Goal: Information Seeking & Learning: Learn about a topic

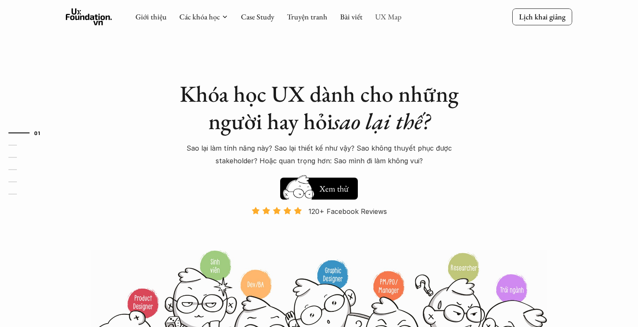
click at [390, 16] on link "UX Map" at bounding box center [388, 17] width 27 height 10
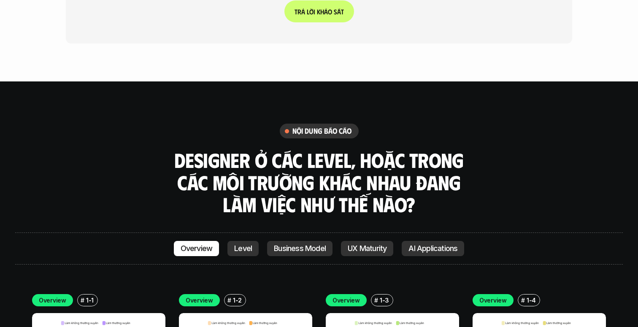
scroll to position [2194, 0]
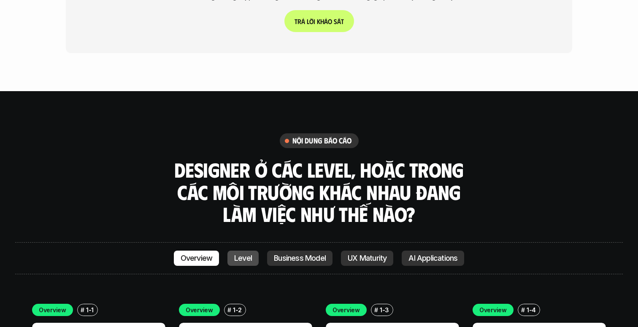
click at [247, 254] on p "Level" at bounding box center [243, 258] width 18 height 8
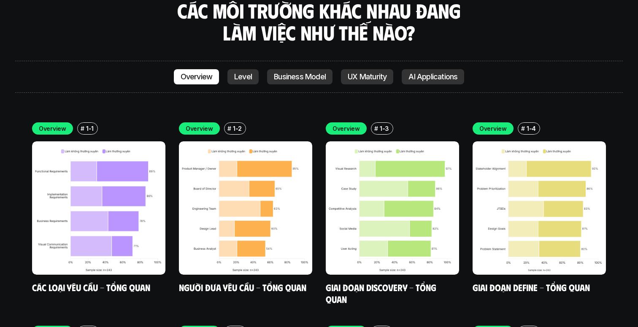
scroll to position [2308, 0]
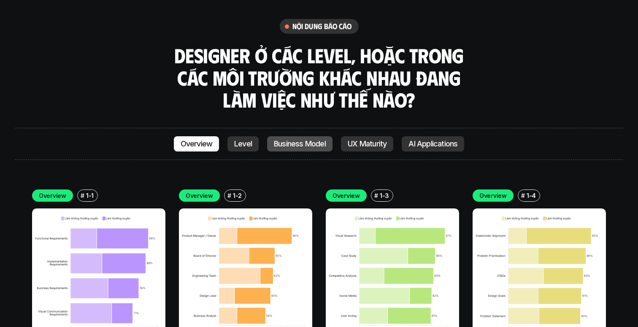
click at [306, 140] on p "Business Model" at bounding box center [300, 144] width 52 height 8
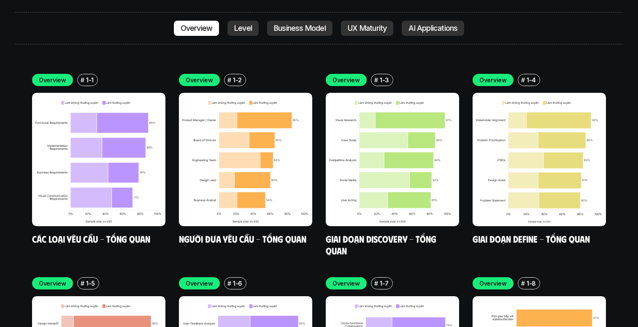
scroll to position [2431, 0]
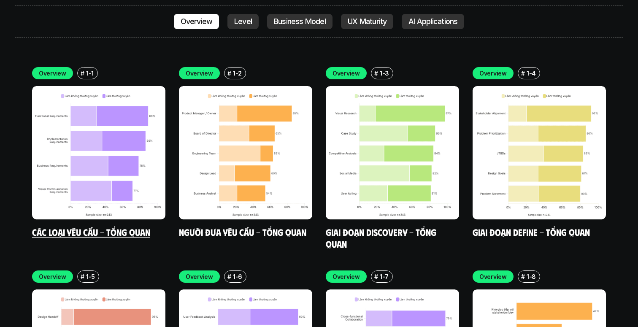
click at [141, 106] on img at bounding box center [98, 152] width 133 height 133
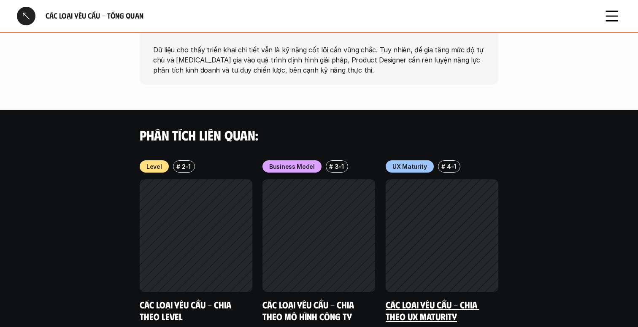
scroll to position [817, 0]
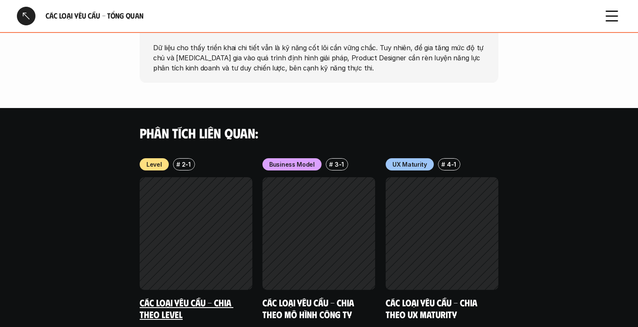
click at [234, 187] on div at bounding box center [196, 233] width 113 height 113
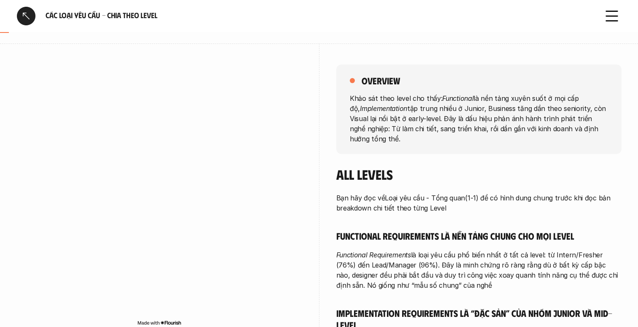
scroll to position [84, 0]
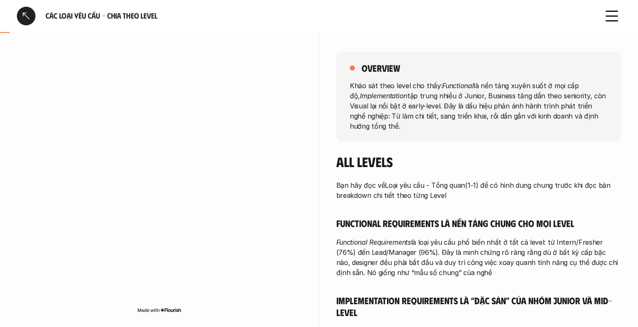
click at [306, 174] on div "overview Khảo sát theo level cho thấy: Functional là nền tảng xuyên suốt ở mọi …" at bounding box center [319, 309] width 604 height 557
click at [322, 179] on div "overview Khảo sát theo level cho thấy: Functional là nền tảng xuyên suốt ở mọi …" at bounding box center [319, 309] width 604 height 557
click at [307, 273] on div "overview Khảo sát theo level cho thấy: Functional là nền tảng xuyên suốt ở mọi …" at bounding box center [319, 309] width 604 height 557
click at [322, 273] on div "overview Khảo sát theo level cho thấy: Functional là nền tảng xuyên suốt ở mọi …" at bounding box center [319, 309] width 604 height 557
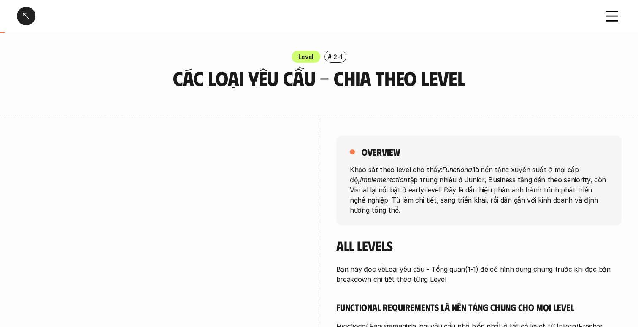
scroll to position [0, 0]
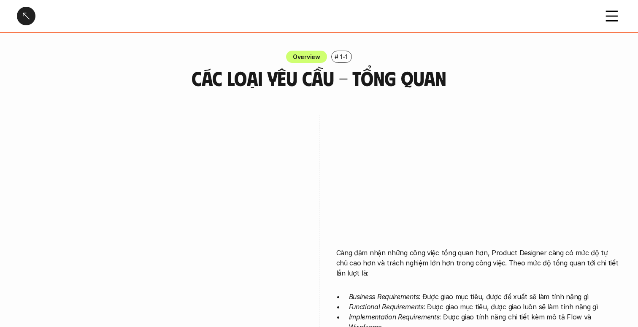
scroll to position [817, 0]
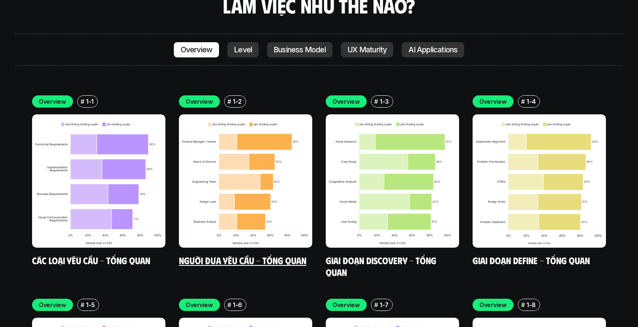
scroll to position [2410, 0]
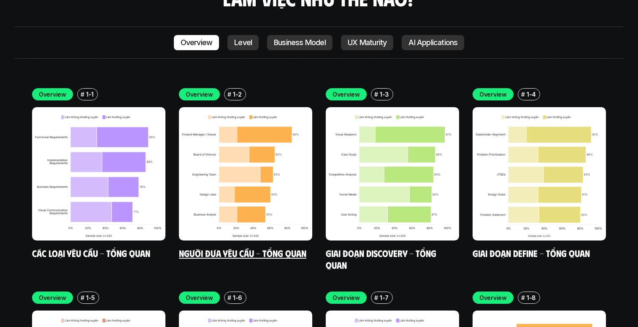
click at [261, 176] on img at bounding box center [245, 173] width 133 height 133
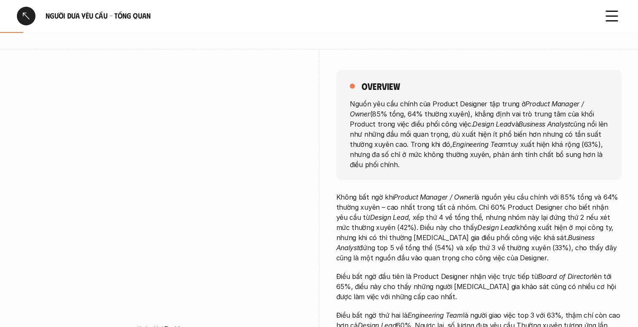
scroll to position [66, 0]
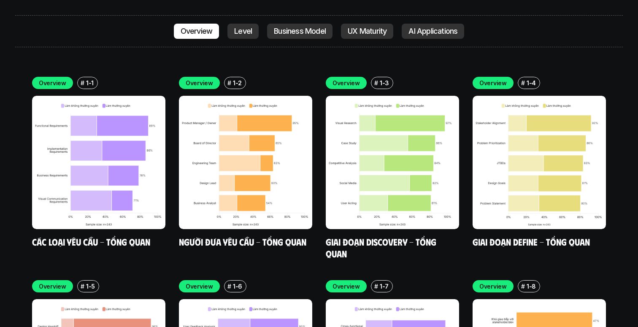
scroll to position [2429, 0]
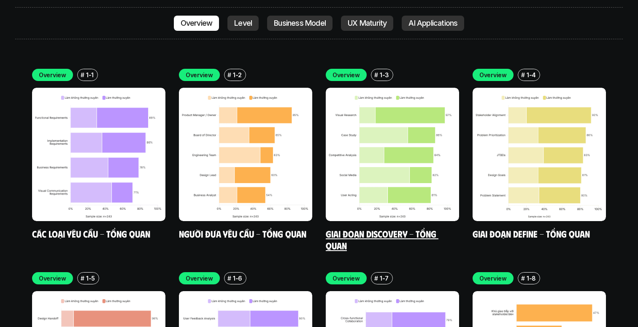
click at [346, 228] on link "Giai đoạn Discovery - Tổng quan" at bounding box center [382, 239] width 113 height 23
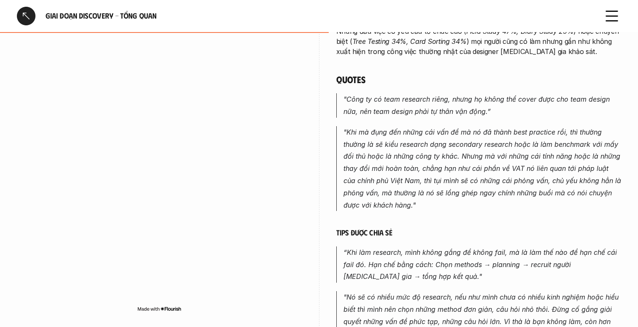
scroll to position [478, 0]
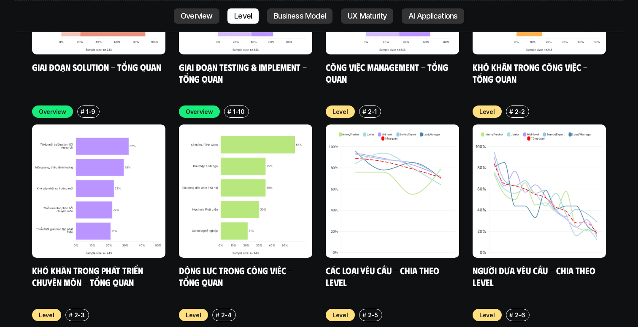
scroll to position [2797, 0]
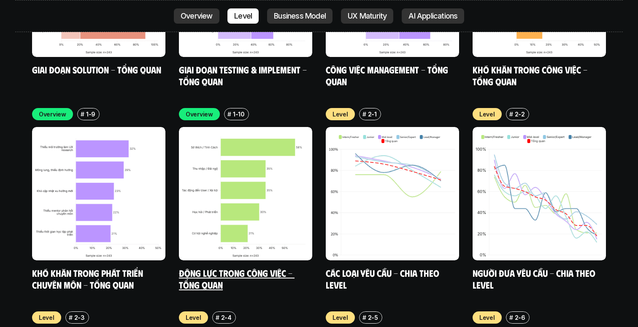
click at [280, 200] on img at bounding box center [245, 193] width 133 height 133
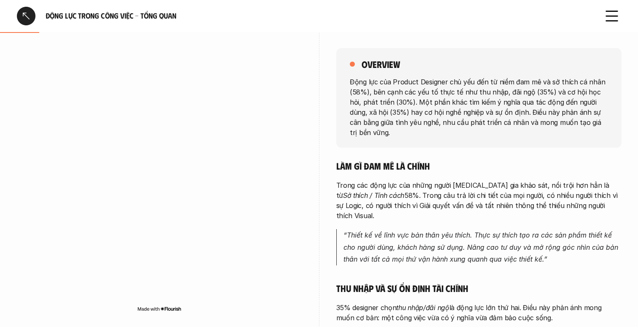
scroll to position [92, 0]
